Goal: Task Accomplishment & Management: Manage account settings

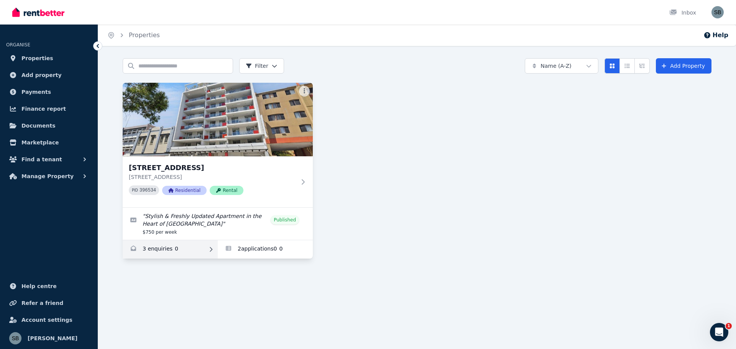
click at [158, 251] on link "Enquiries for 16/863-867 Wellington Street, West Perth" at bounding box center [170, 249] width 95 height 18
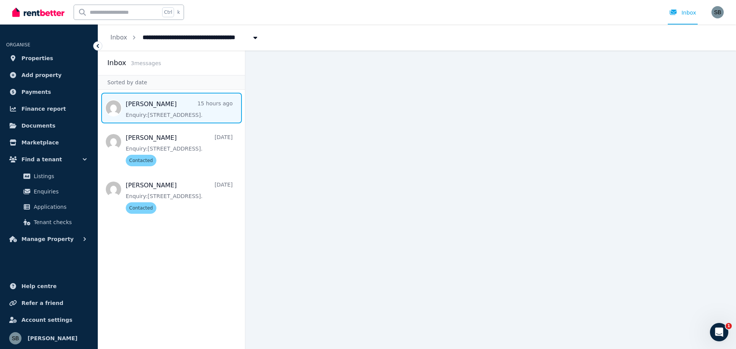
click at [164, 104] on span "Message list" at bounding box center [171, 108] width 147 height 31
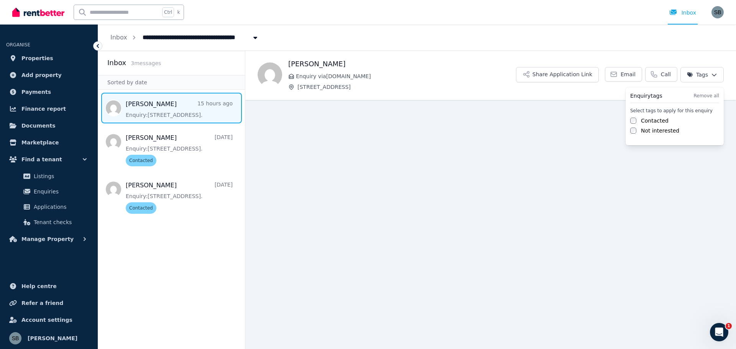
click at [708, 76] on html "**********" at bounding box center [368, 174] width 736 height 349
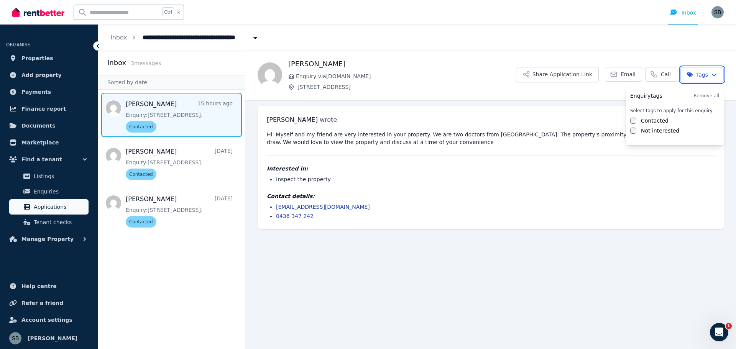
click at [51, 206] on html "**********" at bounding box center [368, 174] width 736 height 349
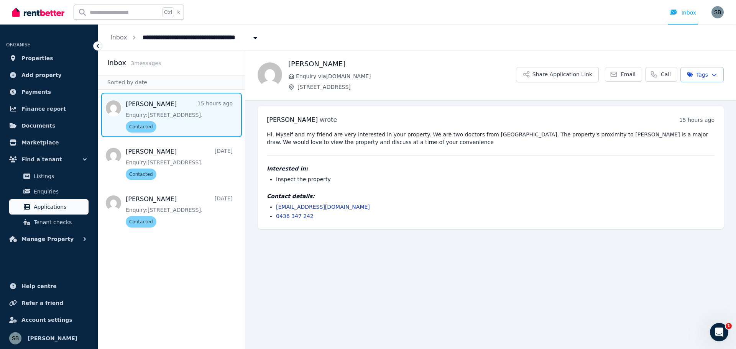
click at [51, 206] on span "Applications" at bounding box center [60, 206] width 52 height 9
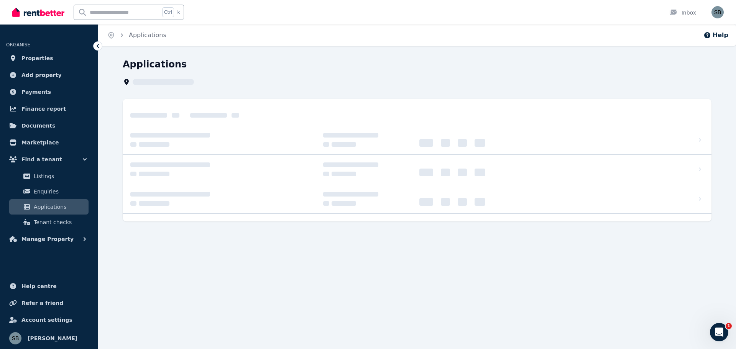
click at [51, 206] on span "Applications" at bounding box center [60, 206] width 52 height 9
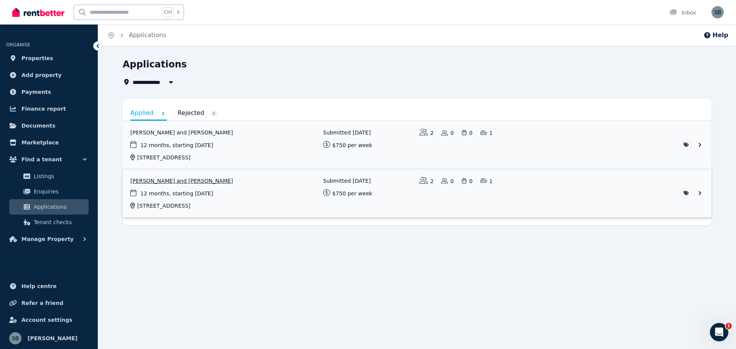
click at [182, 181] on link "View application: Sinead Burke and Sean Mc Inerney" at bounding box center [417, 193] width 589 height 48
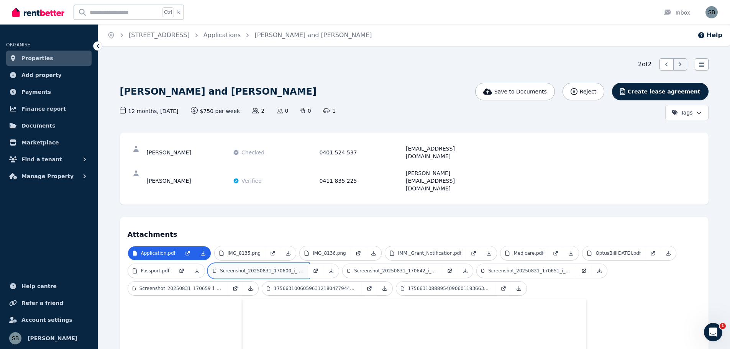
click at [263, 268] on p "Screenshot_20250831_170600_i_nvoice2go.jpg" at bounding box center [262, 271] width 84 height 6
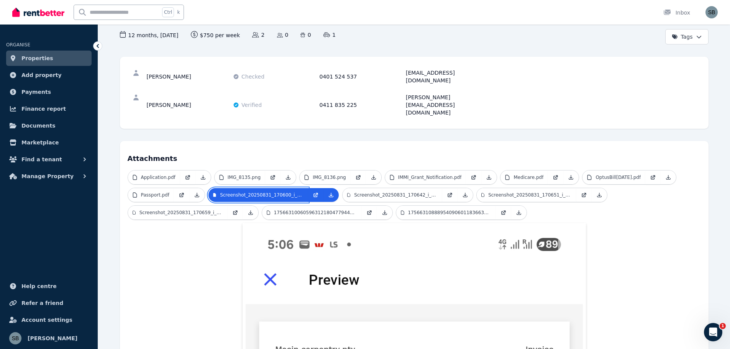
scroll to position [77, 0]
drag, startPoint x: 485, startPoint y: 90, endPoint x: 404, endPoint y: 94, distance: 81.3
click at [404, 94] on div "[PERSON_NAME] Verified 0411 835 225 [PERSON_NAME][EMAIL_ADDRESS][DOMAIN_NAME]" at bounding box center [414, 104] width 573 height 32
copy div "[PERSON_NAME][EMAIL_ADDRESS][DOMAIN_NAME]"
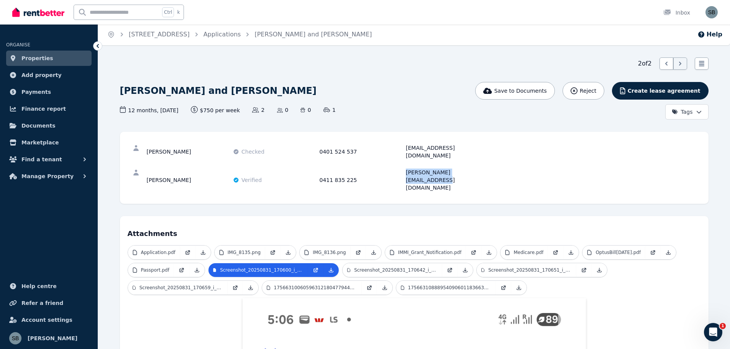
scroll to position [0, 0]
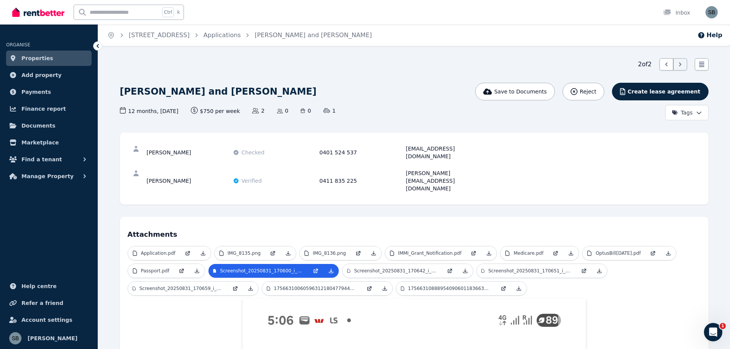
click at [97, 45] on icon at bounding box center [98, 46] width 2 height 4
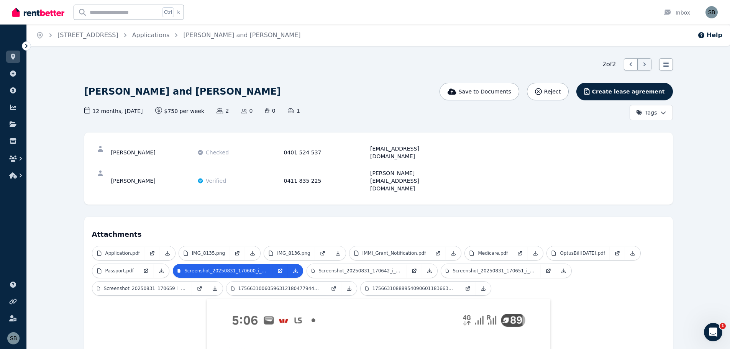
click at [25, 45] on icon at bounding box center [27, 46] width 8 height 8
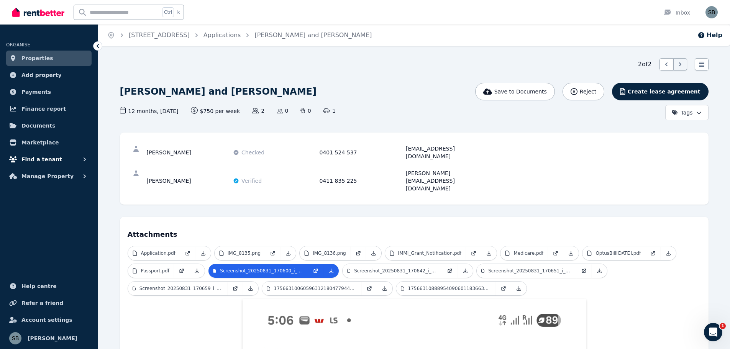
click at [60, 159] on button "Find a tenant" at bounding box center [48, 159] width 85 height 15
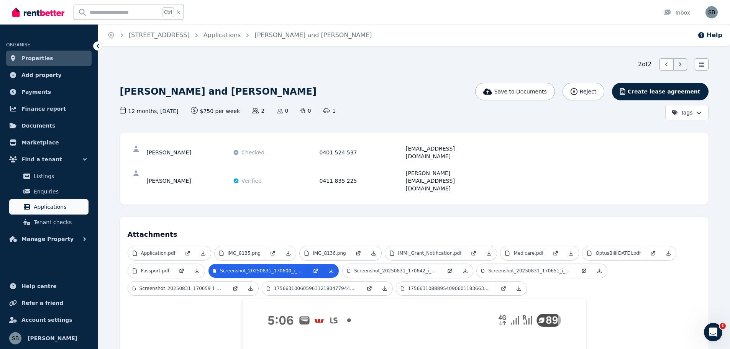
click at [48, 209] on span "Applications" at bounding box center [60, 206] width 52 height 9
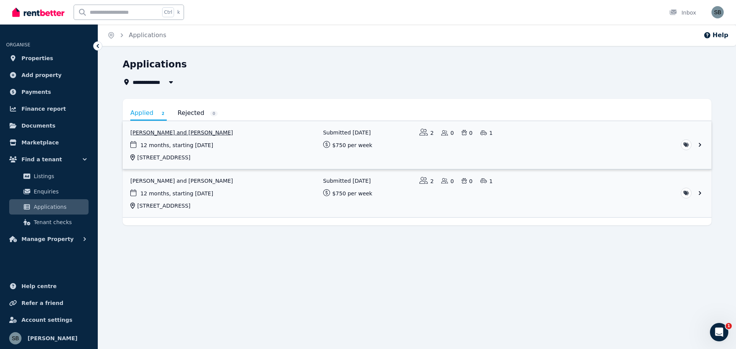
click at [181, 133] on link "View application: Hoi Ying Chan and Sifan Cai" at bounding box center [417, 145] width 589 height 48
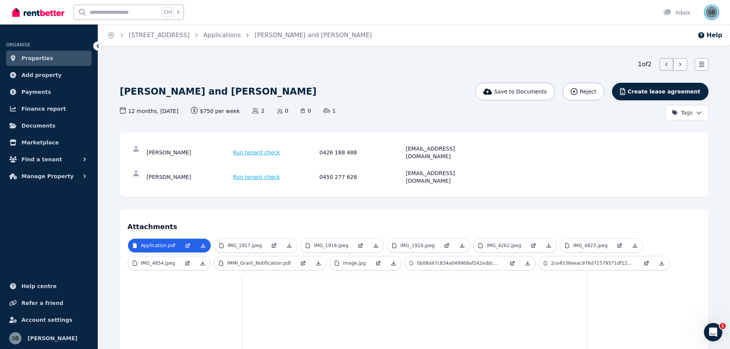
click at [713, 13] on img "button" at bounding box center [712, 12] width 12 height 12
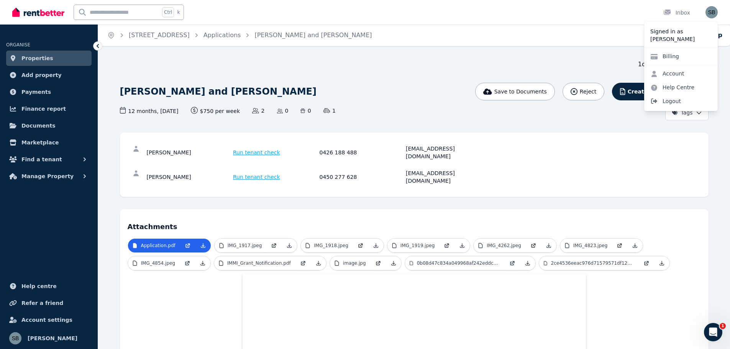
click at [674, 100] on span "Logout" at bounding box center [681, 101] width 74 height 14
